Goal: Information Seeking & Learning: Understand process/instructions

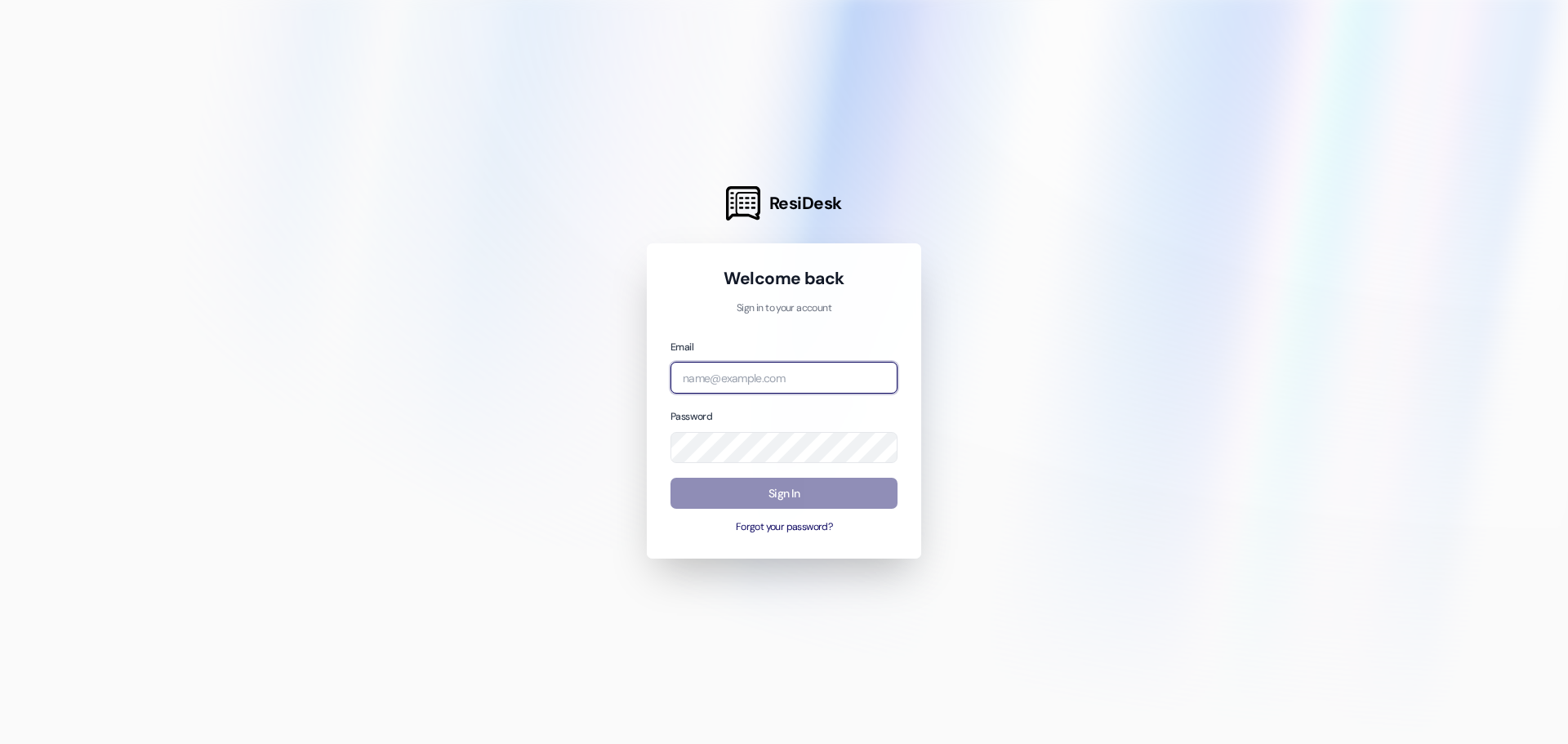
type input "forestridge@affinityproperty.com"
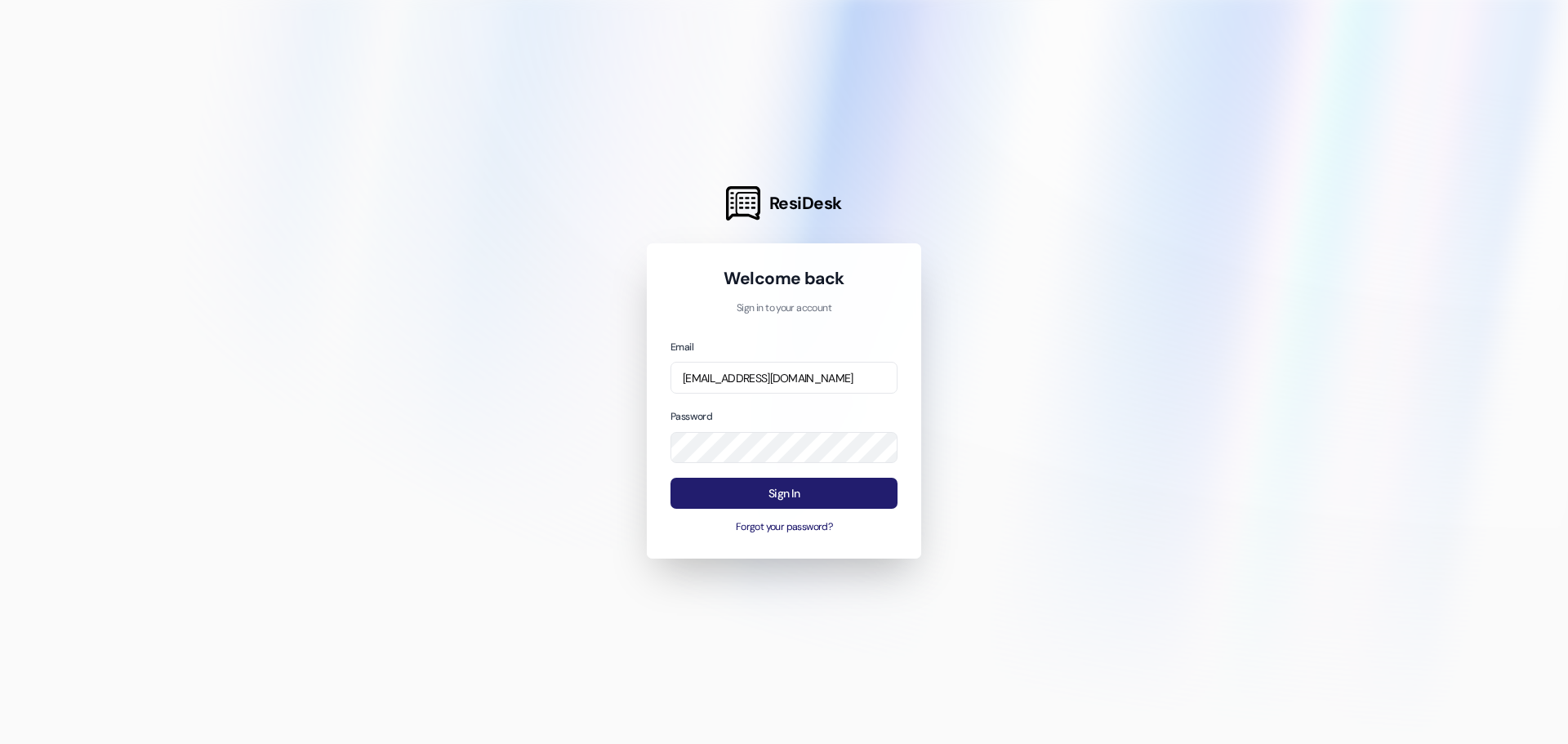
click at [822, 503] on button "Sign In" at bounding box center [784, 494] width 227 height 32
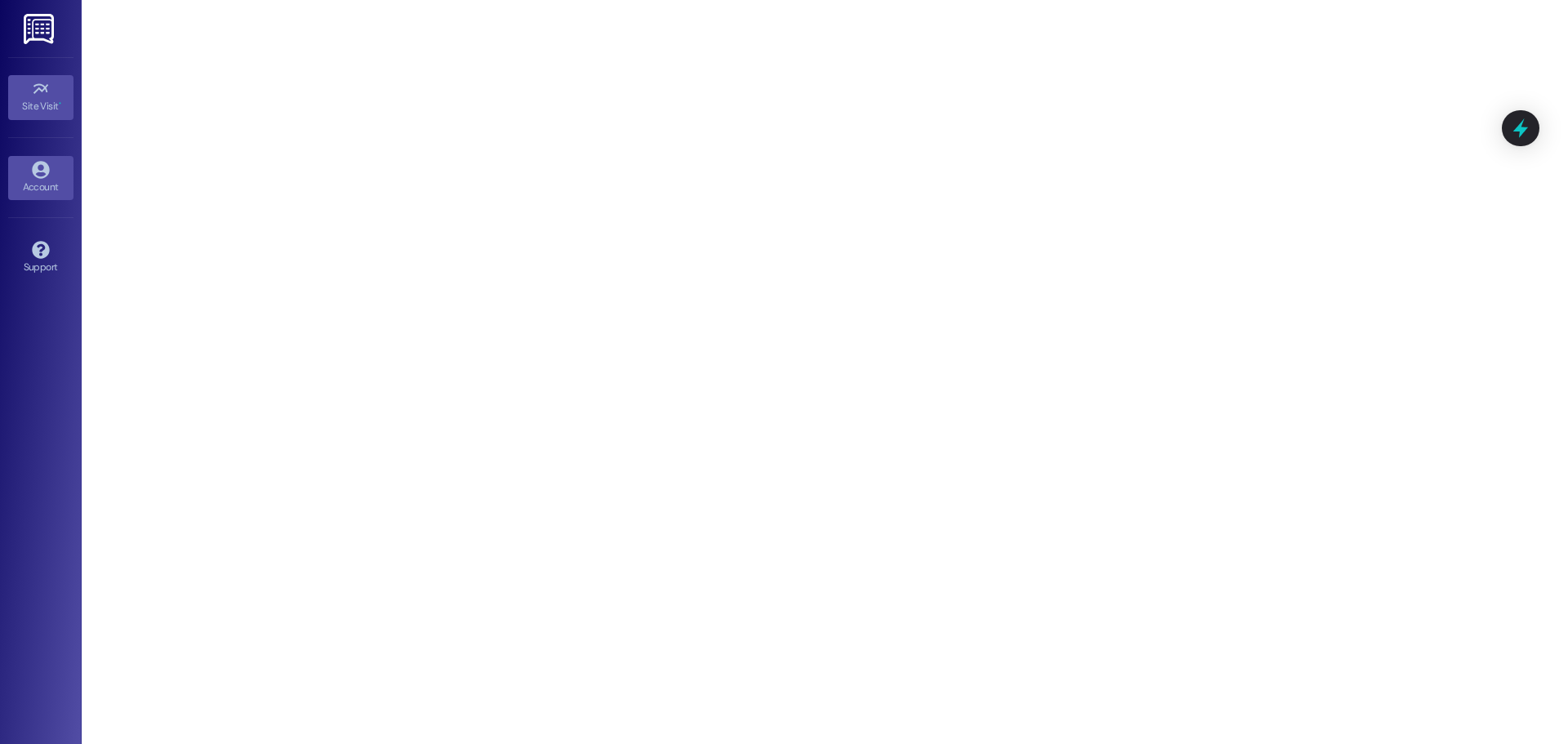
click at [33, 188] on div "Account" at bounding box center [40, 187] width 82 height 16
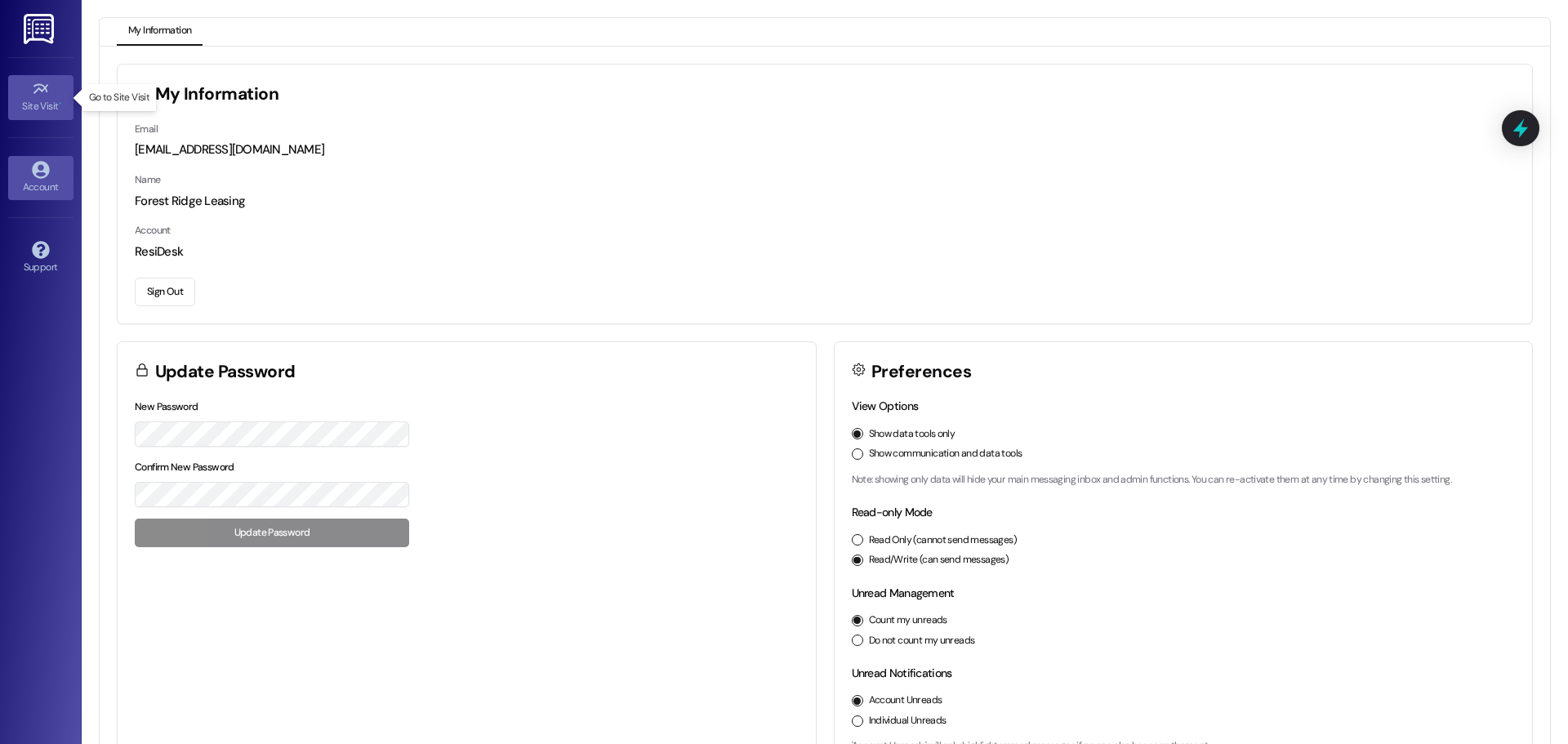
click at [30, 104] on div "Site Visit •" at bounding box center [40, 106] width 82 height 16
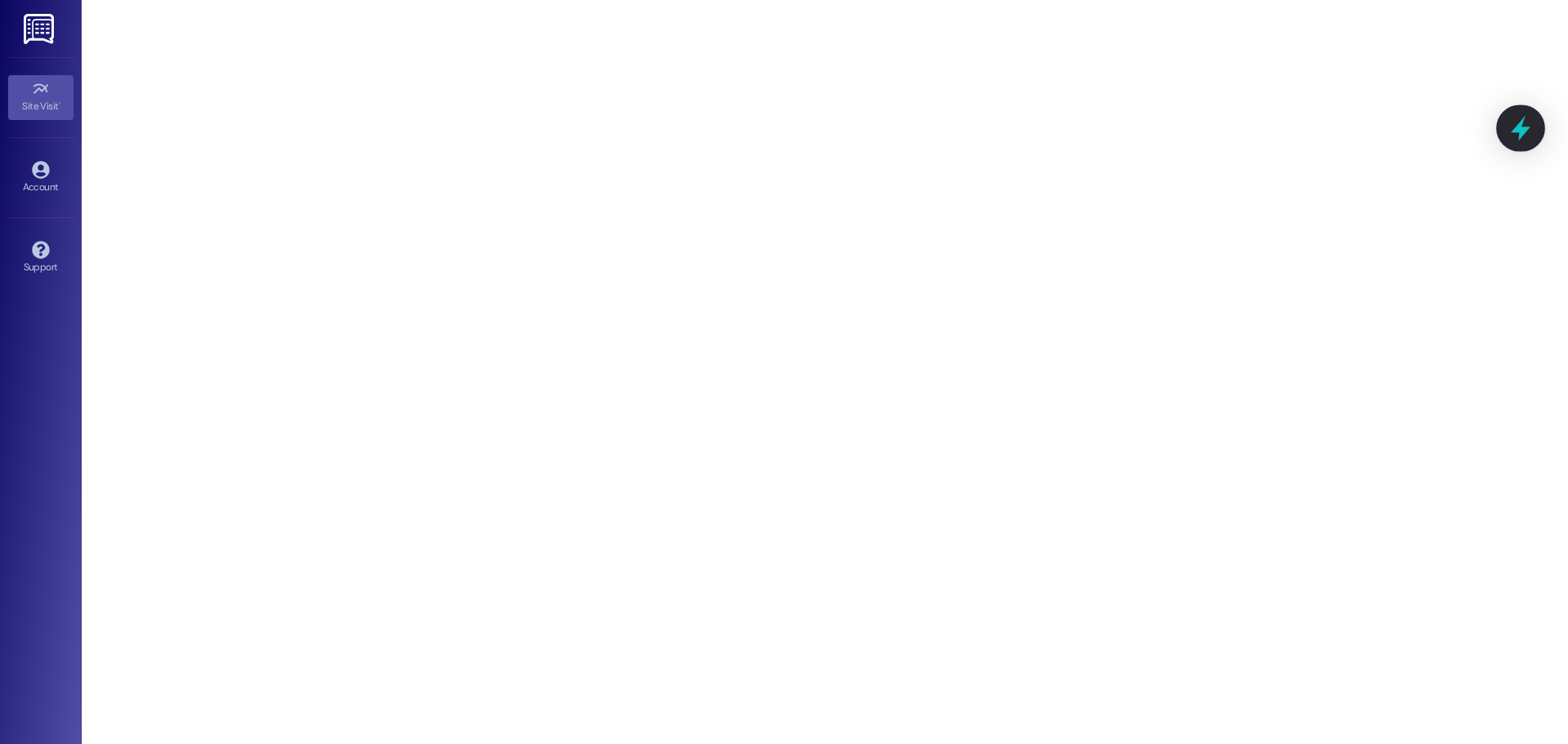
click at [1513, 137] on icon at bounding box center [1520, 128] width 28 height 28
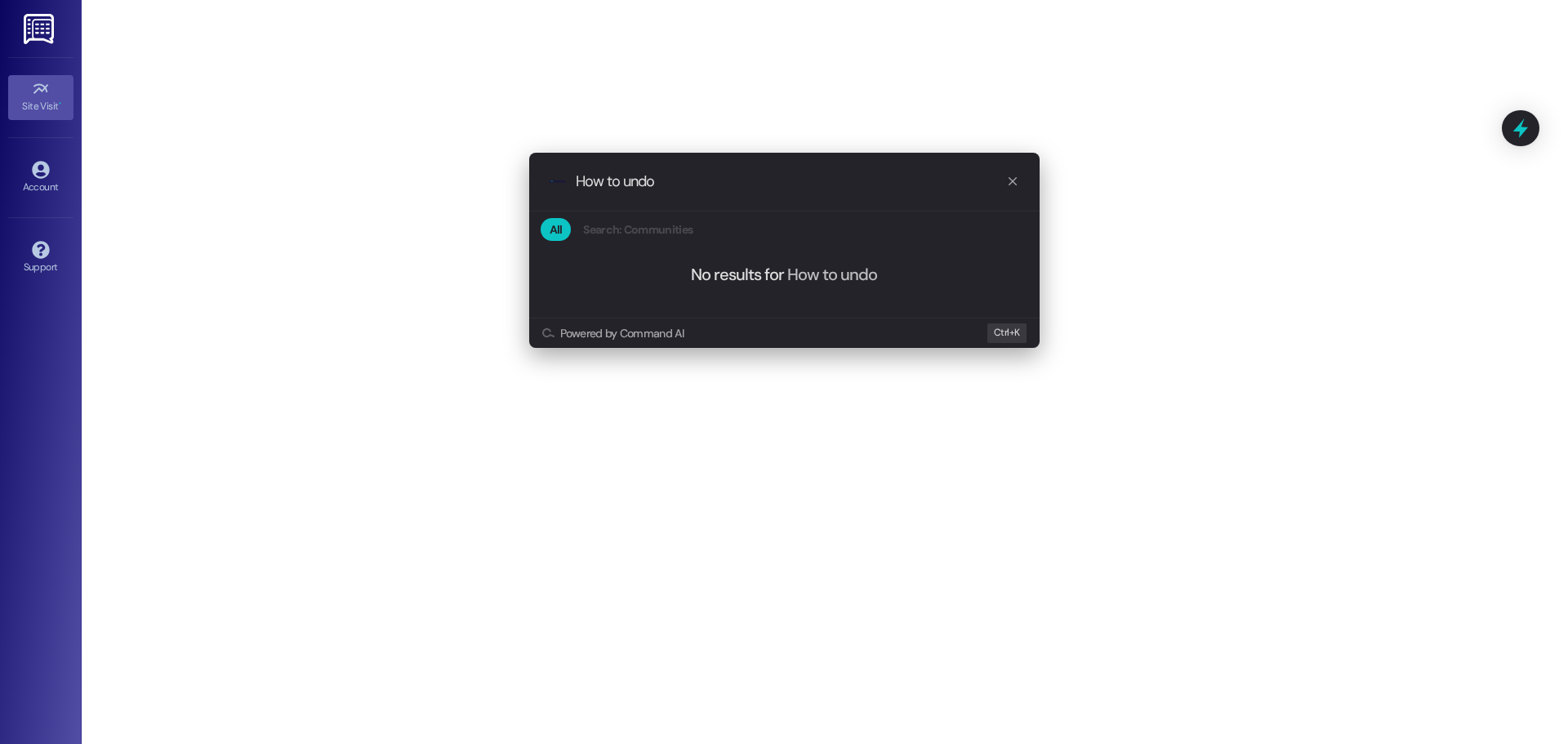
type input "How to undo"
click at [1020, 187] on div ".cls-1{fill:#0a055f;}.cls-2{fill:#0cc4c4;} resideskLogoBlueOrange How to undo" at bounding box center [784, 182] width 511 height 58
click at [1020, 185] on div ".cls-1{fill:#0a055f;}.cls-2{fill:#0cc4c4;} resideskLogoBlueOrange How to undo" at bounding box center [784, 182] width 511 height 58
click at [1009, 183] on icon "progress bar" at bounding box center [1013, 182] width 13 height 13
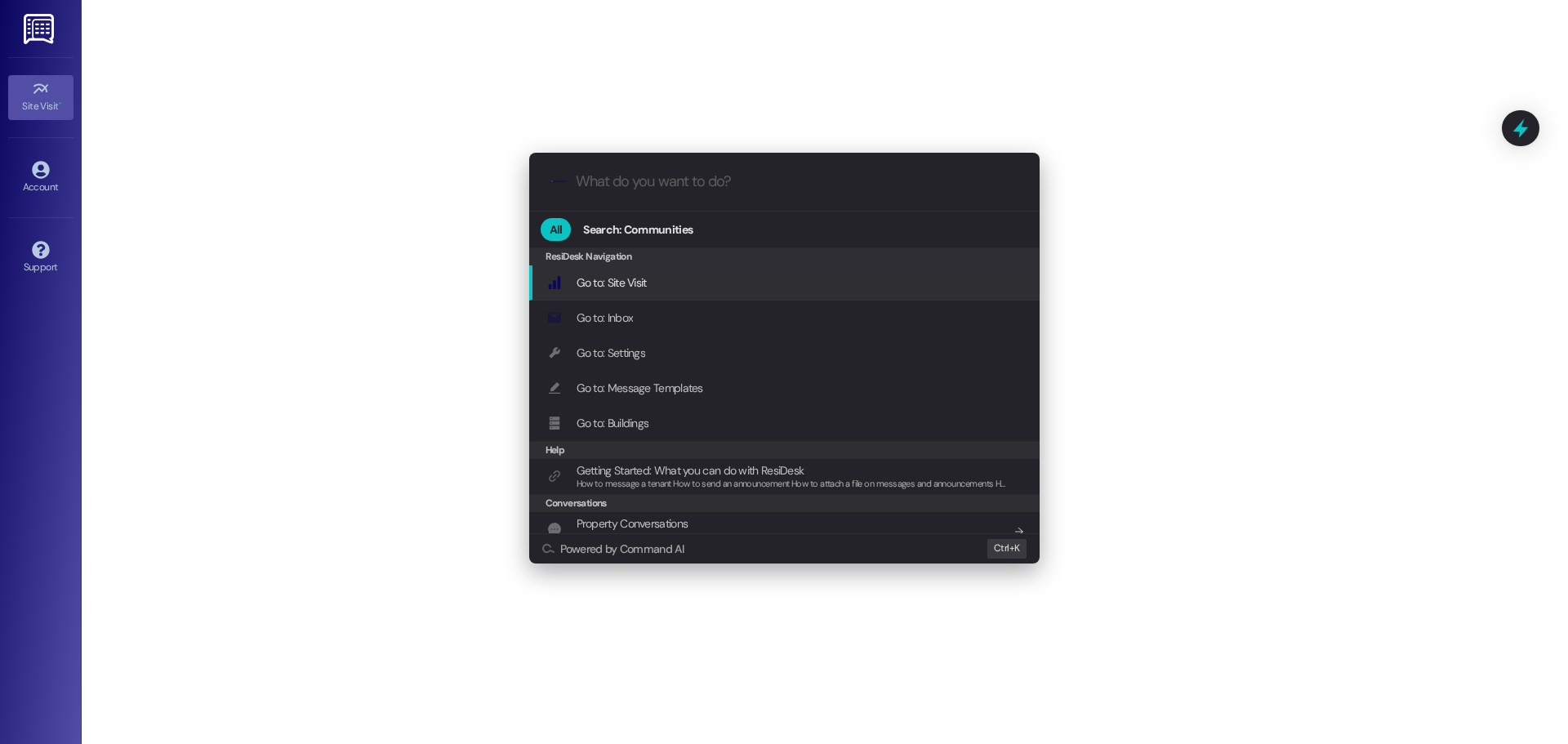
click at [1121, 174] on div ".cls-1{fill:#0a055f;}.cls-2{fill:#0cc4c4;} resideskLogoBlueOrange All Search: C…" at bounding box center [784, 372] width 1568 height 744
